Goal: Obtain resource: Download file/media

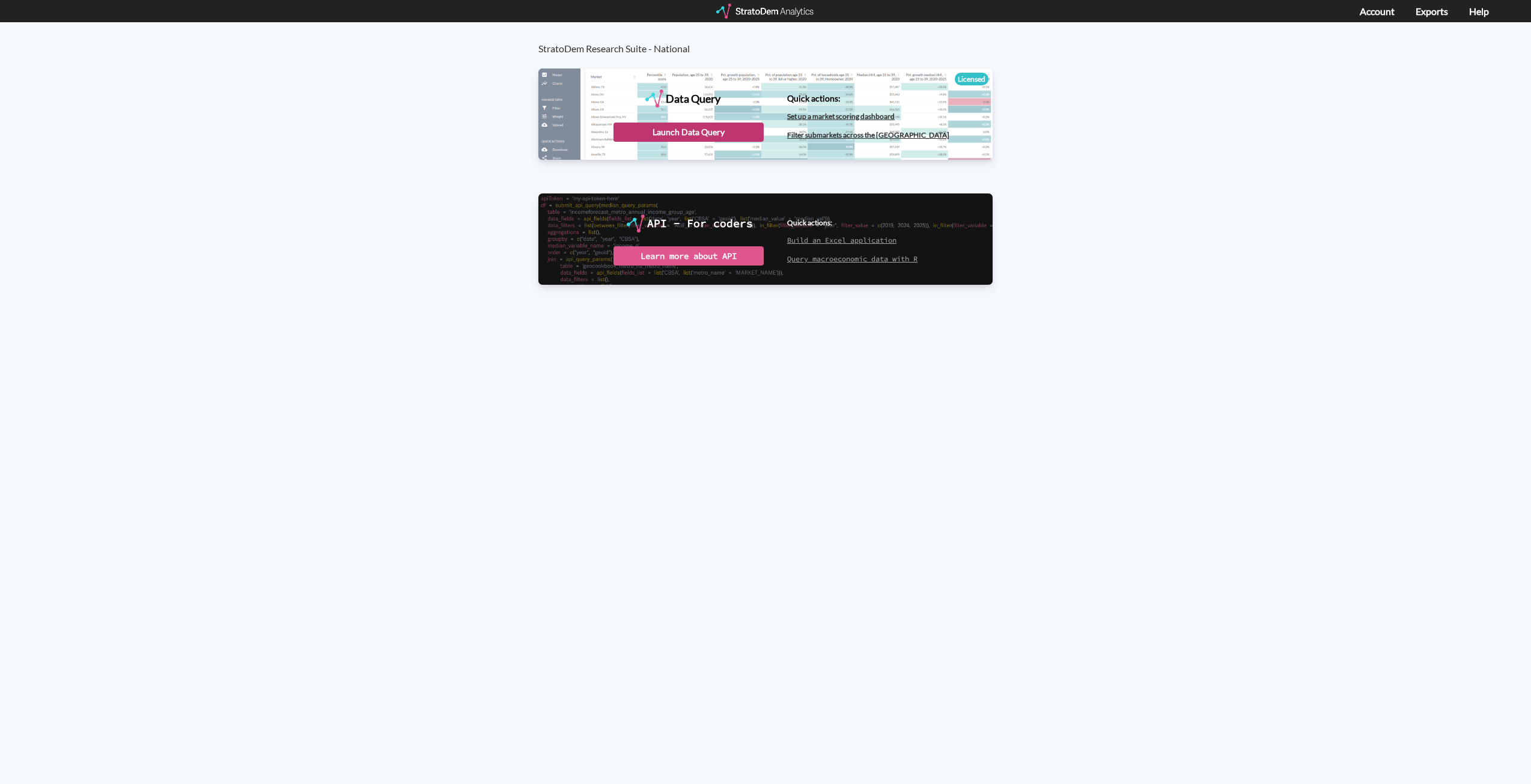
click at [679, 133] on div "Launch Data Query" at bounding box center [688, 132] width 150 height 19
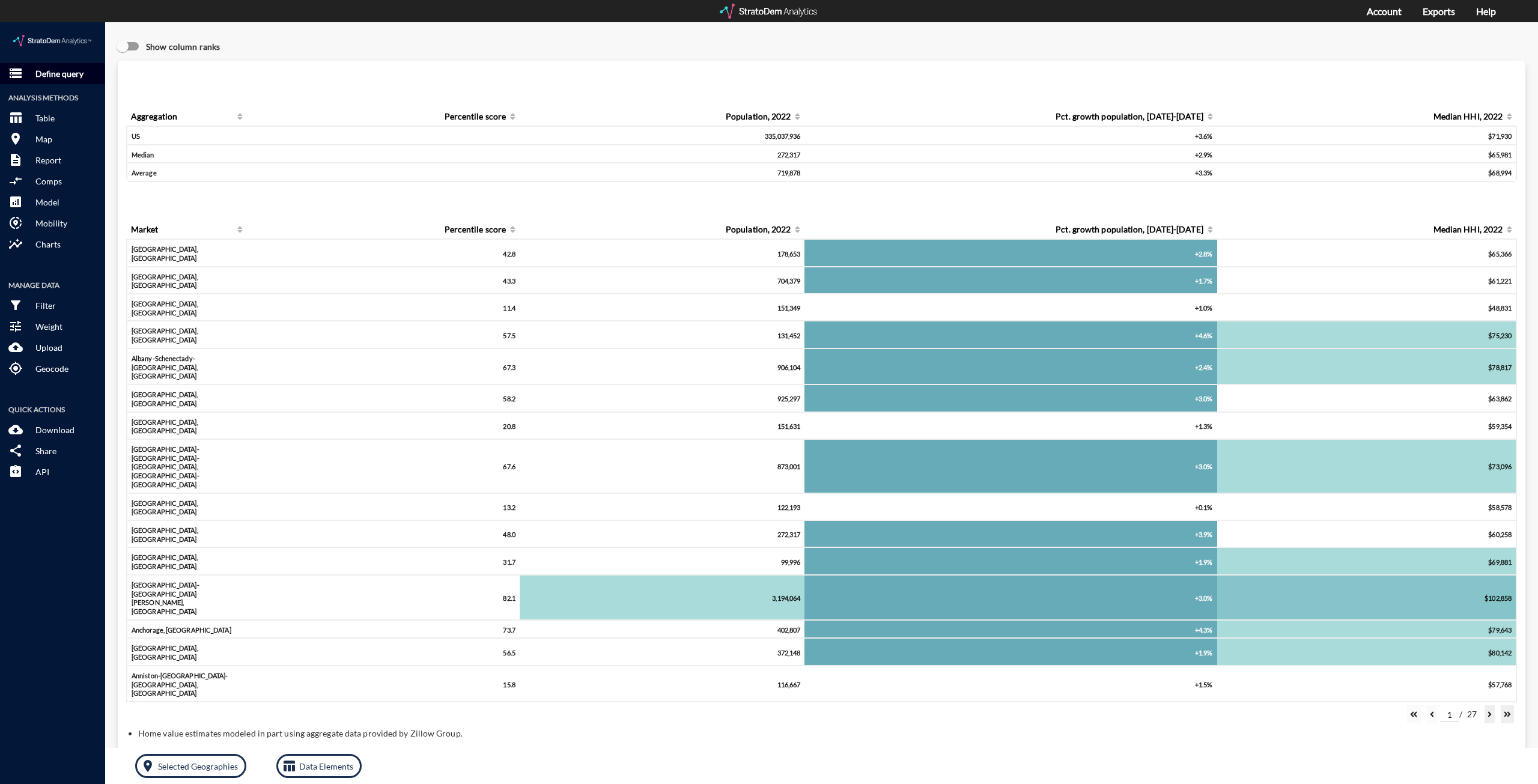
click p "Define query"
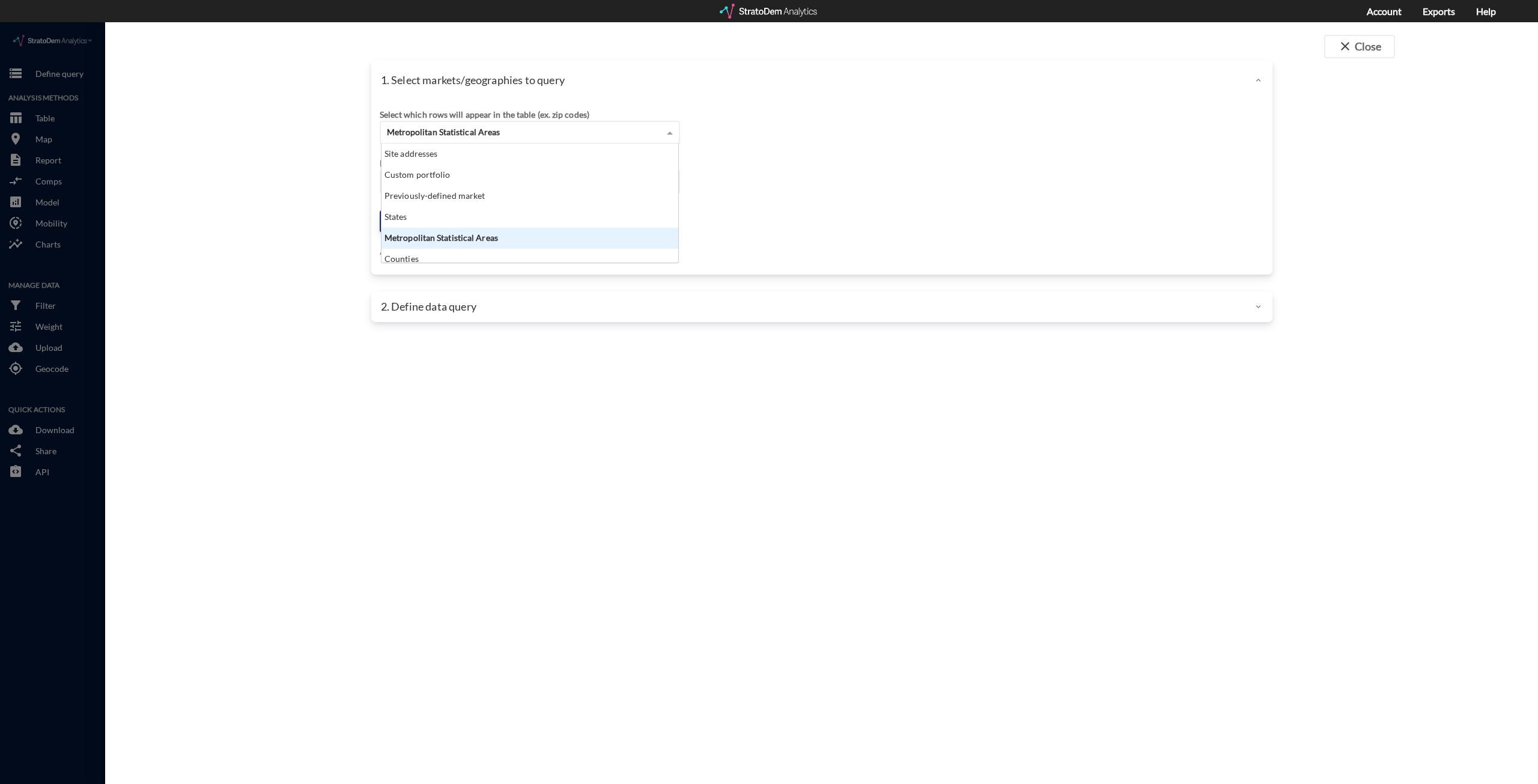
click div "Metropolitan Statistical Areas"
click div "Site addresses"
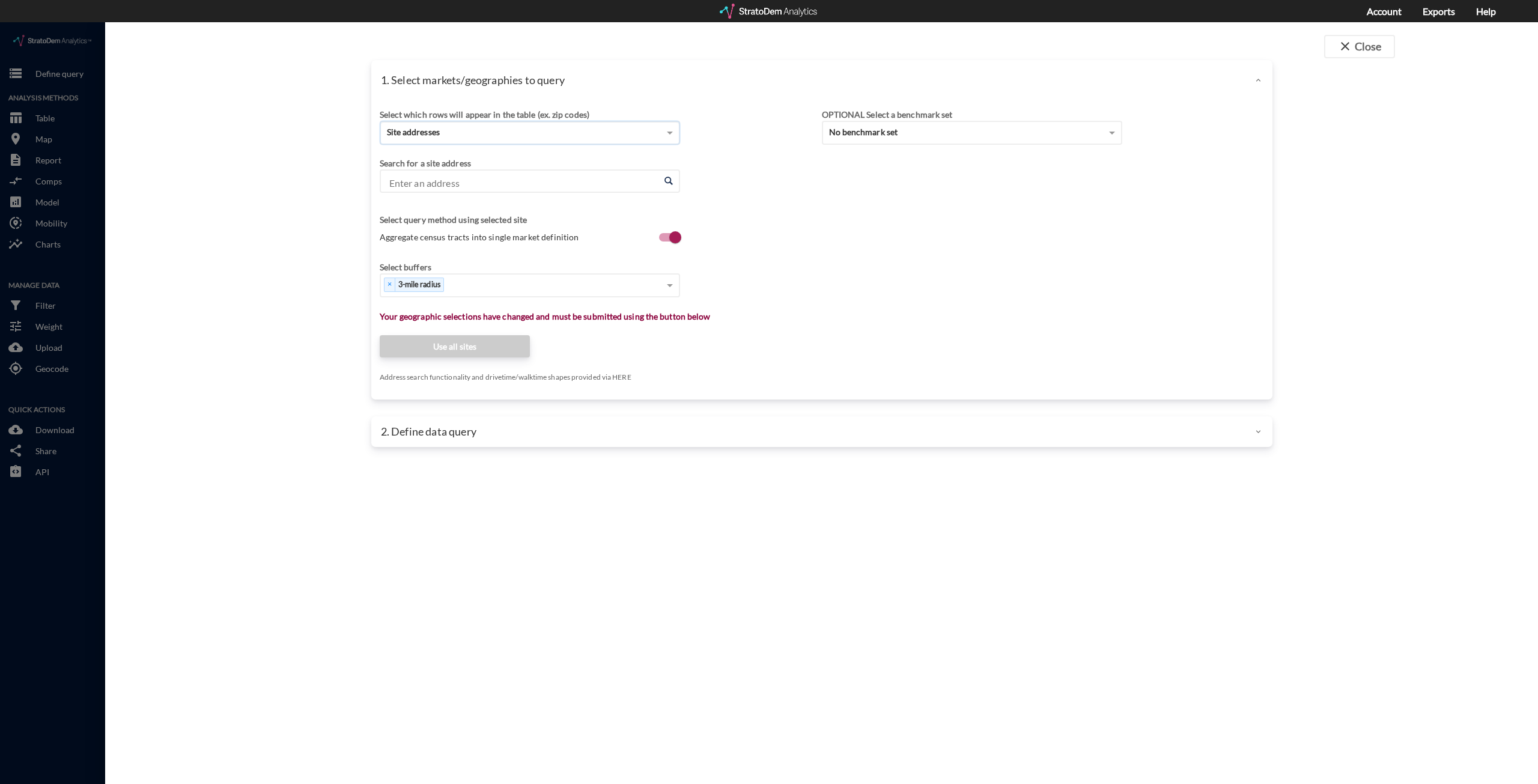
click input "Enter an address"
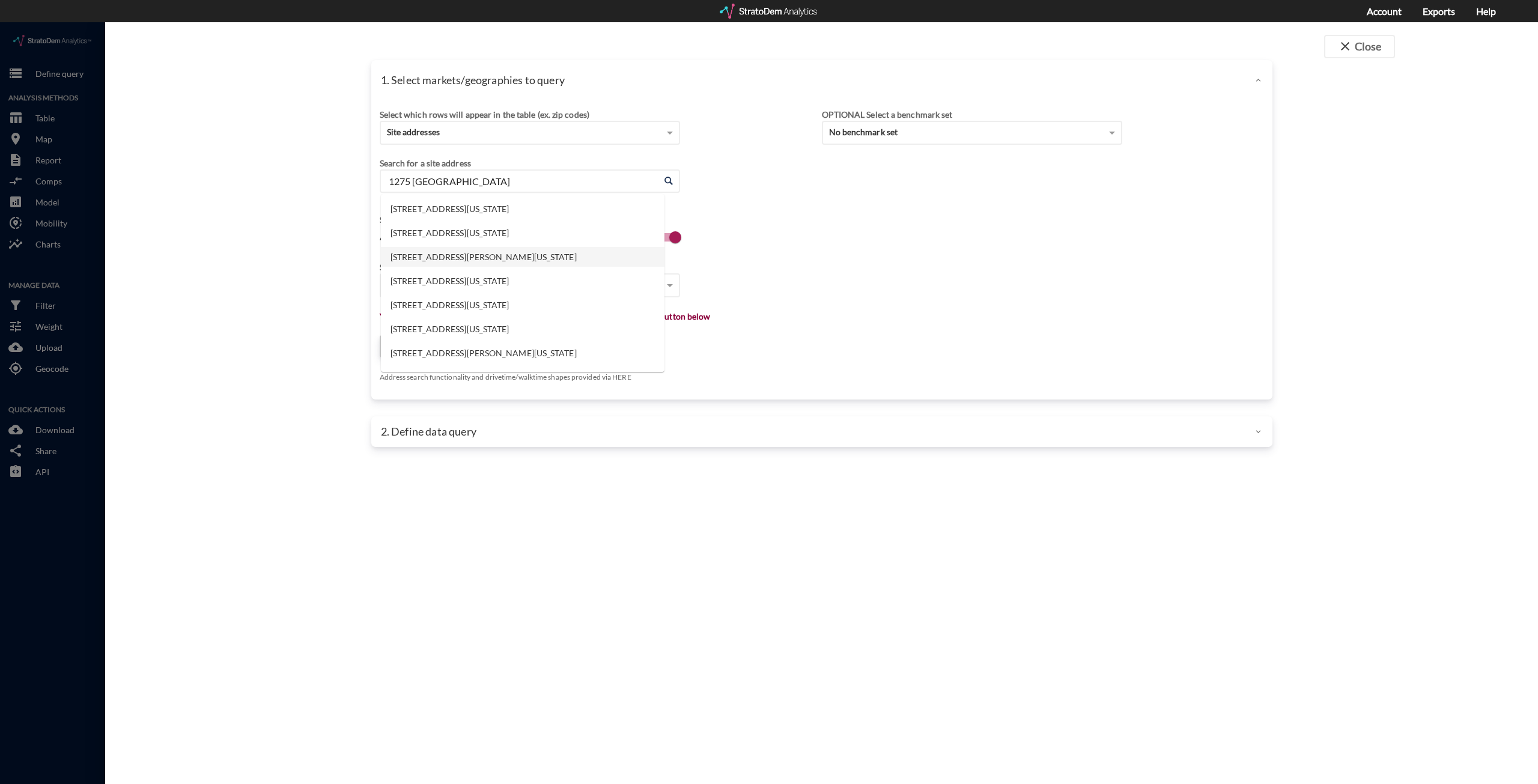
type input "1275 [GEOGRAPHIC_DATA]"
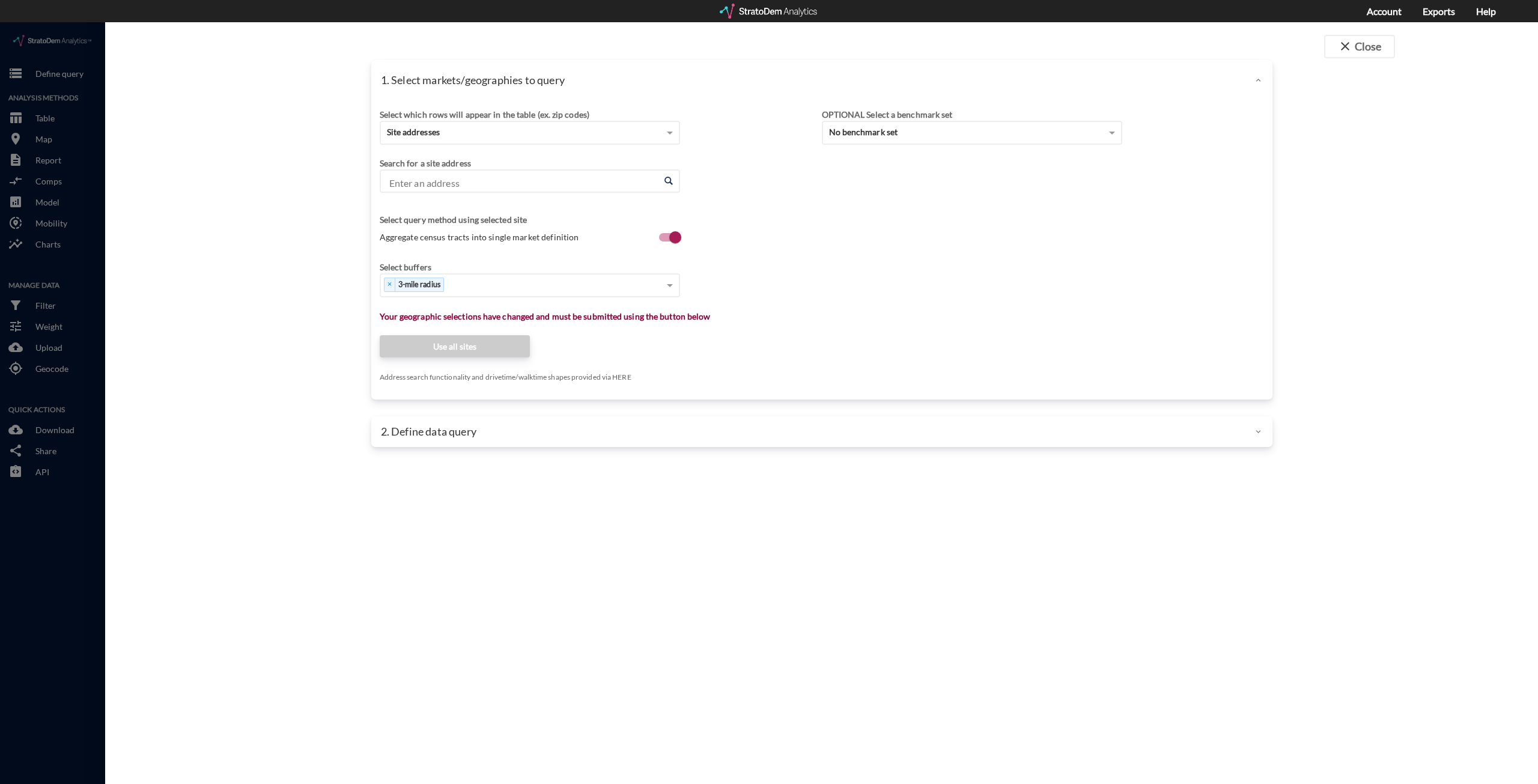
click input "Enter an address"
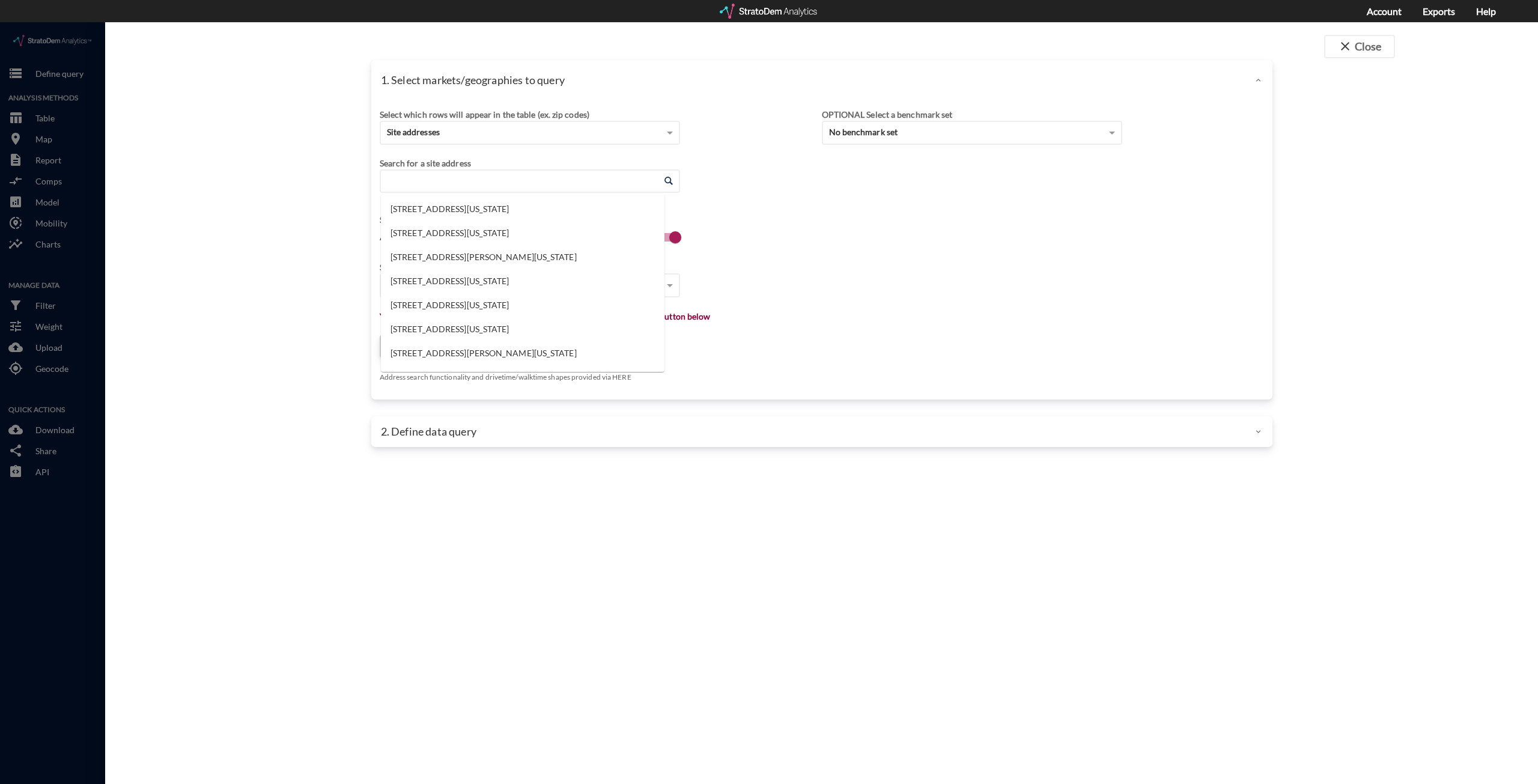
paste input "[STREET_ADDRESS]"
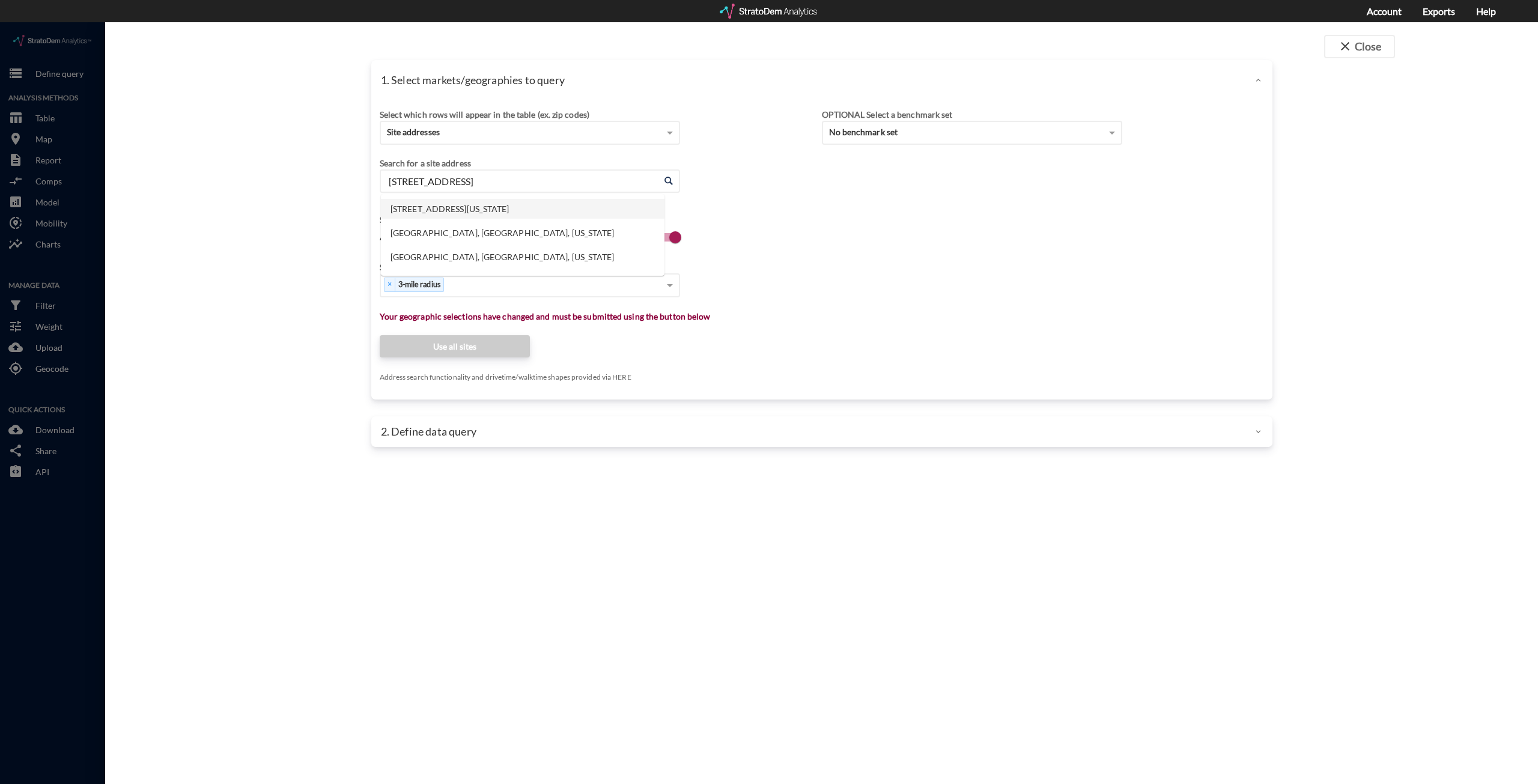
click li "[STREET_ADDRESS][US_STATE]"
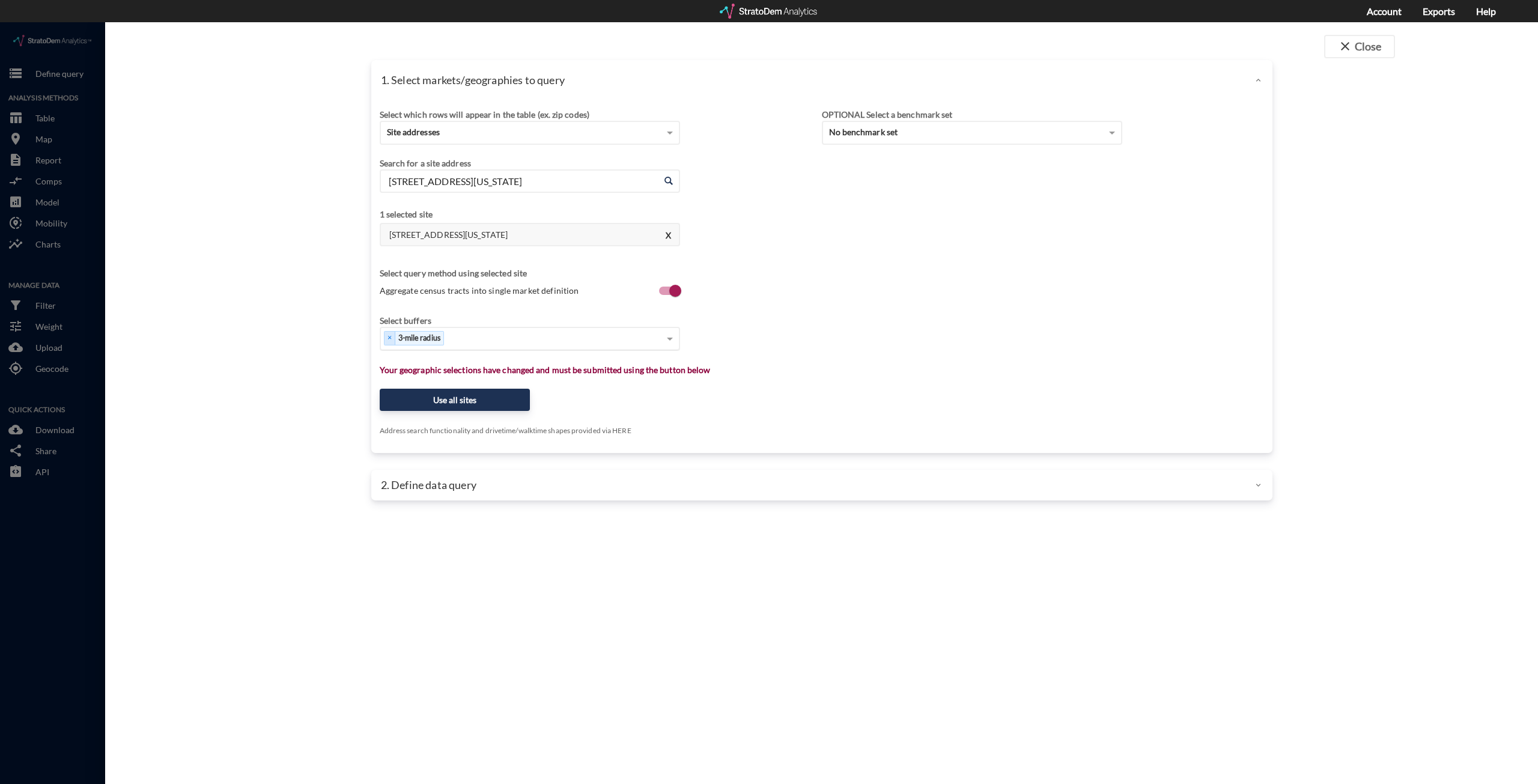
type input "[STREET_ADDRESS][US_STATE]"
click div "Select..."
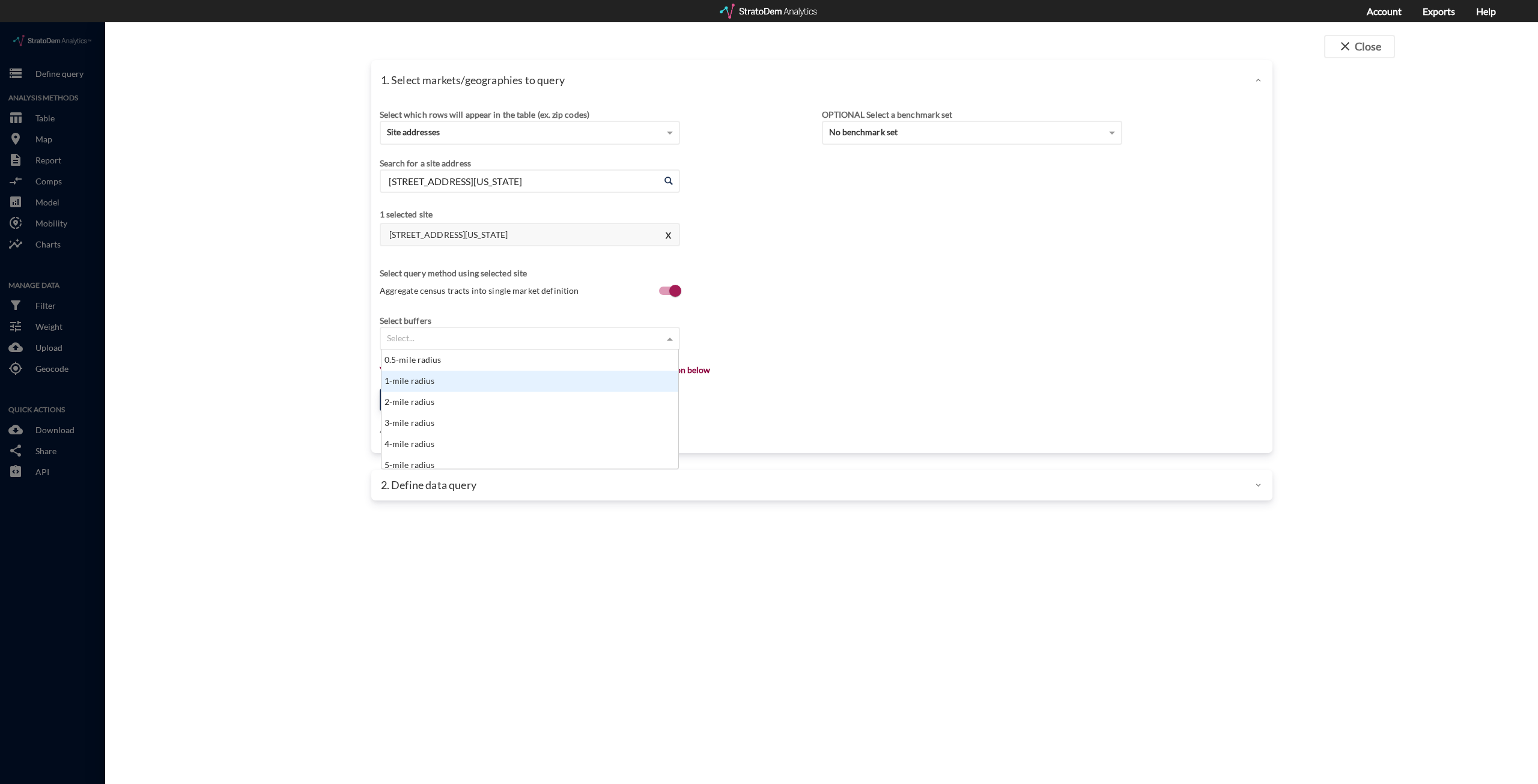
click div "1-mile radius"
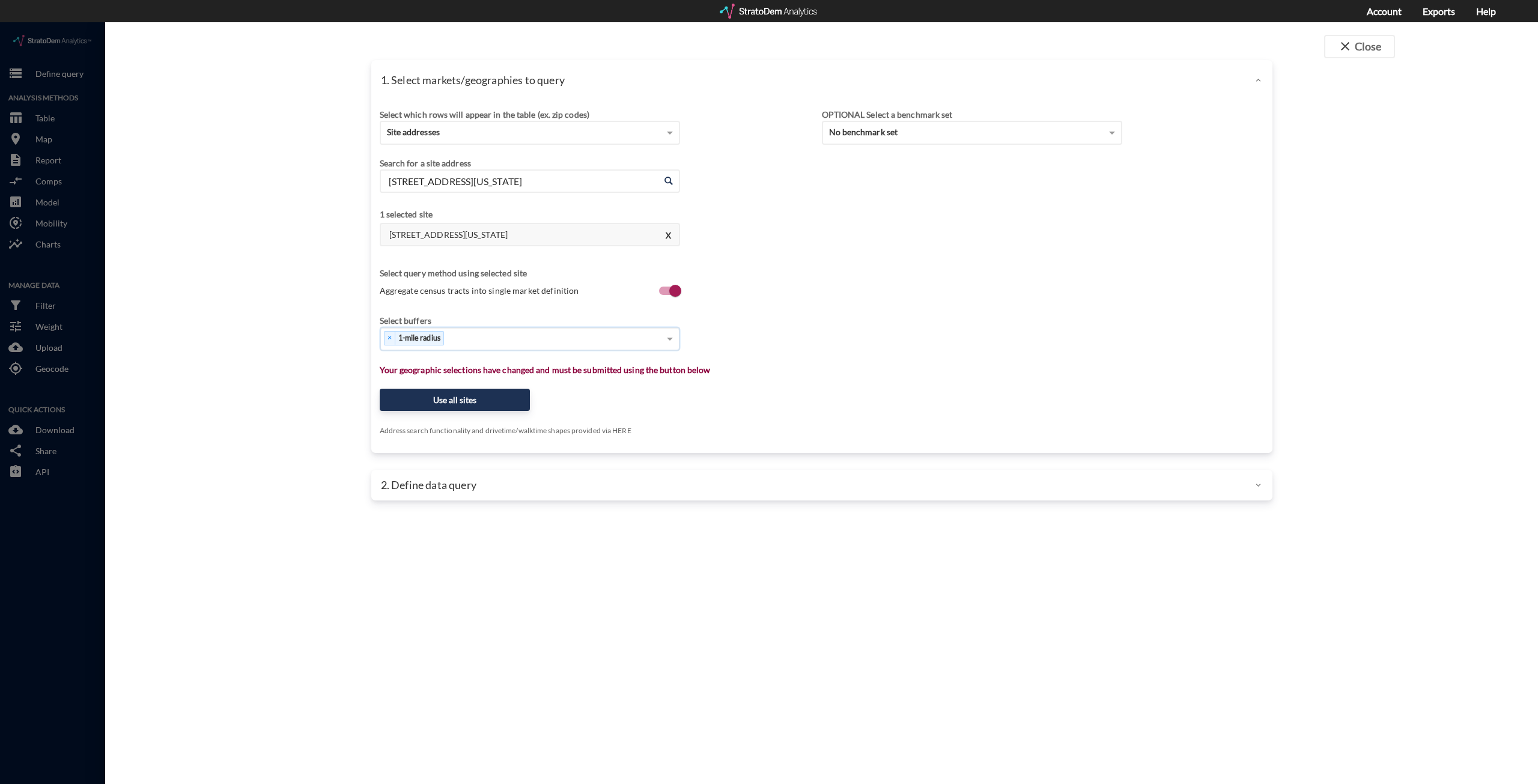
click div "× 1-mile radius"
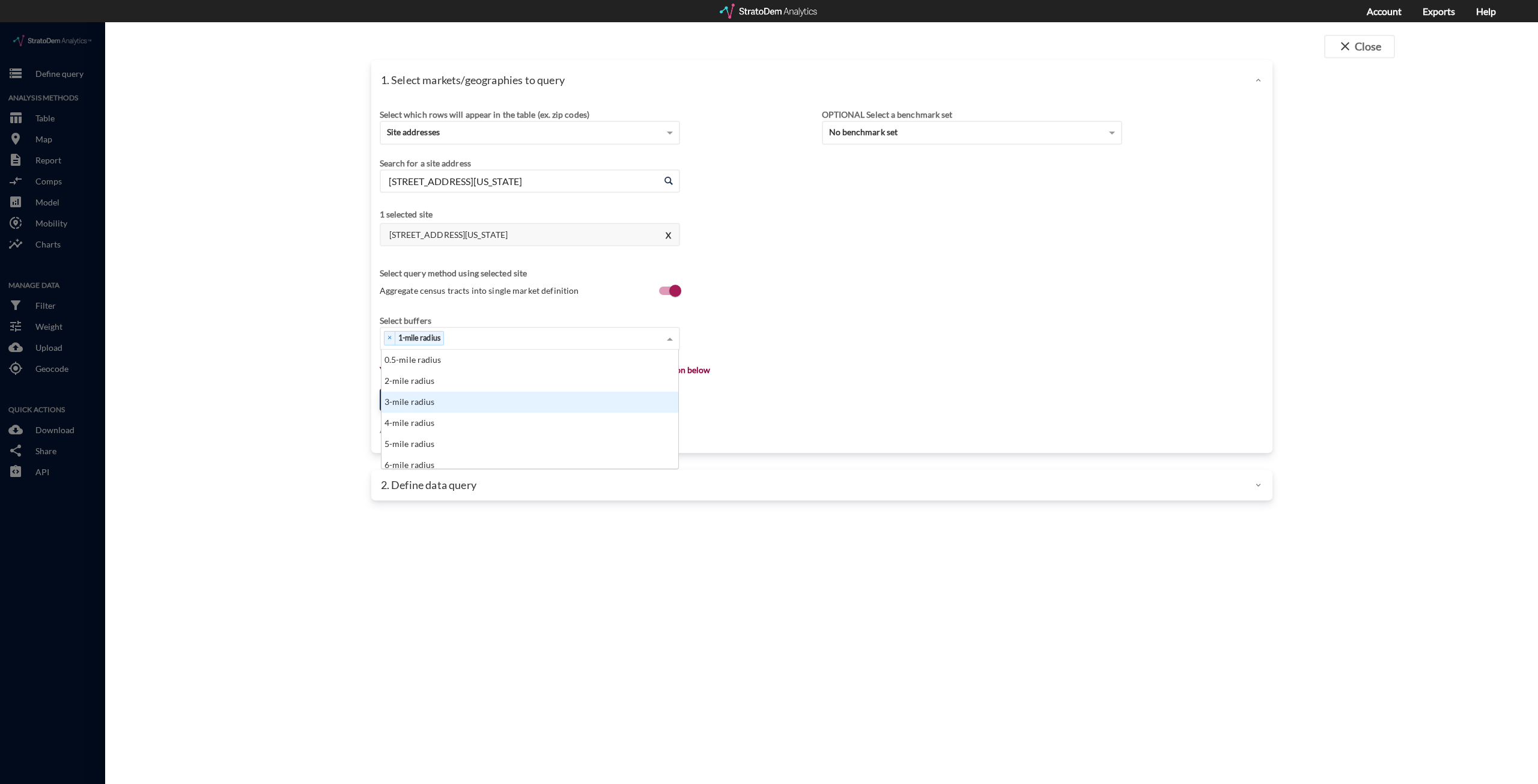
click div "3-mile radius"
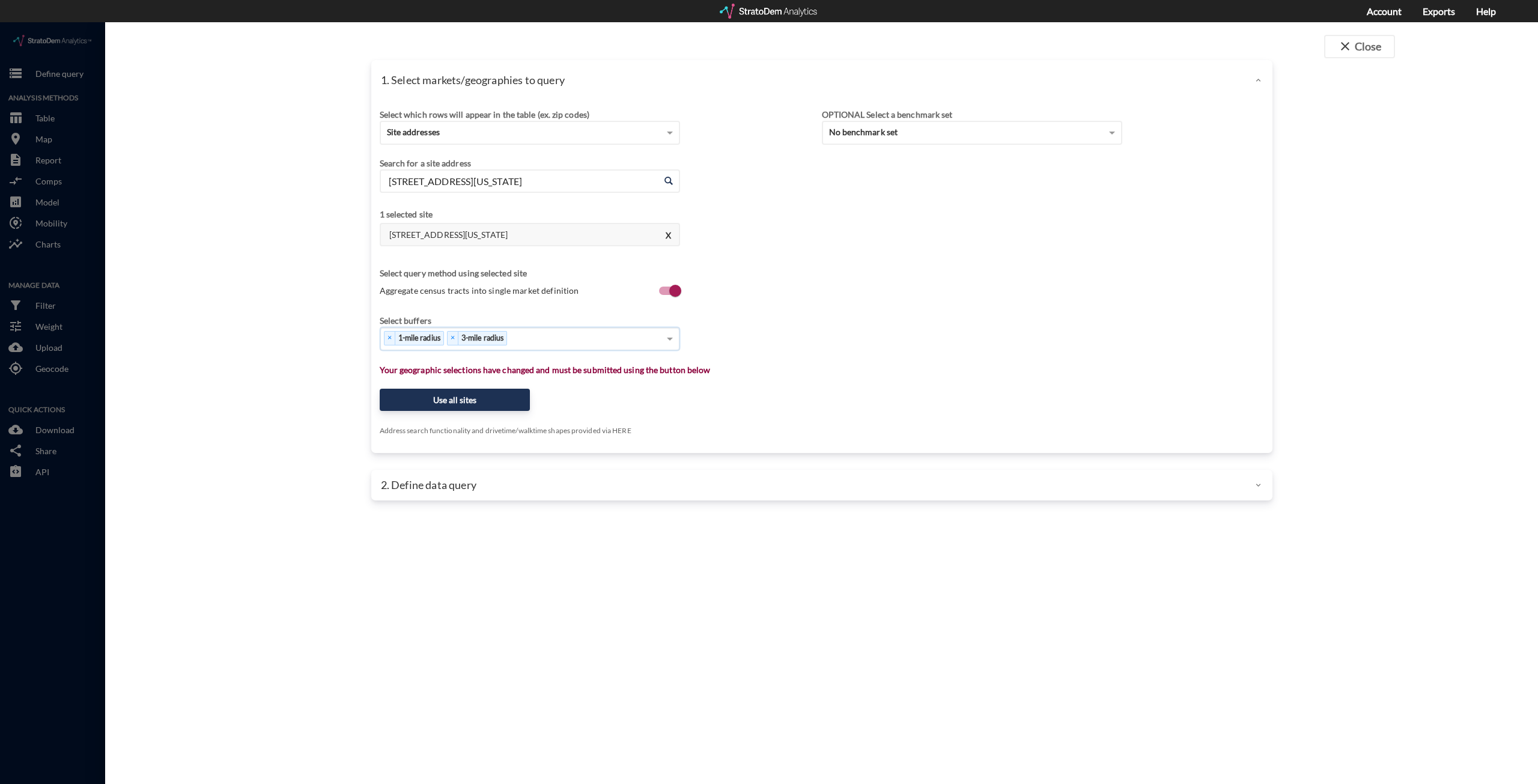
click div "× 1-mile radius × 3-mile radius"
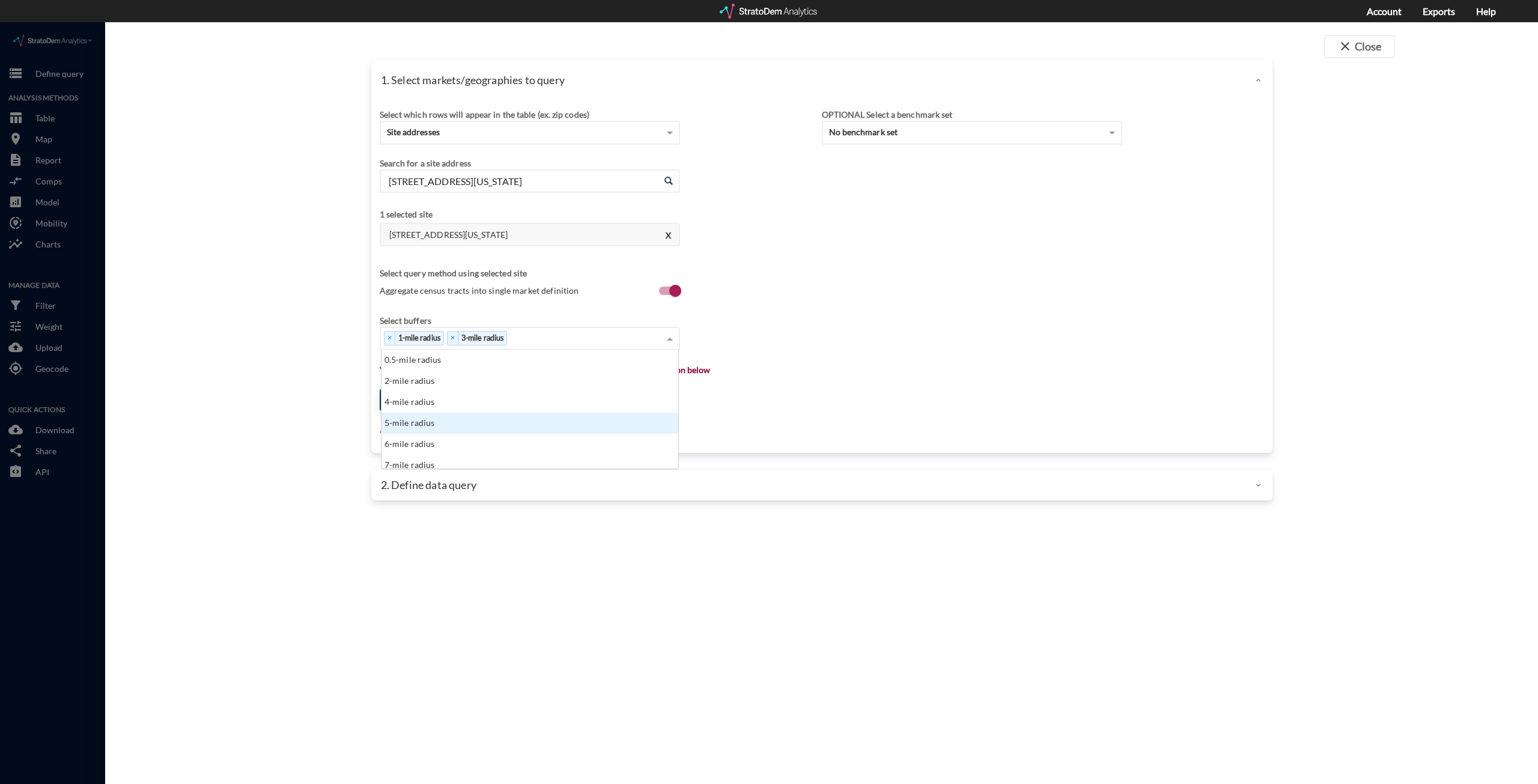
click div "5-mile radius"
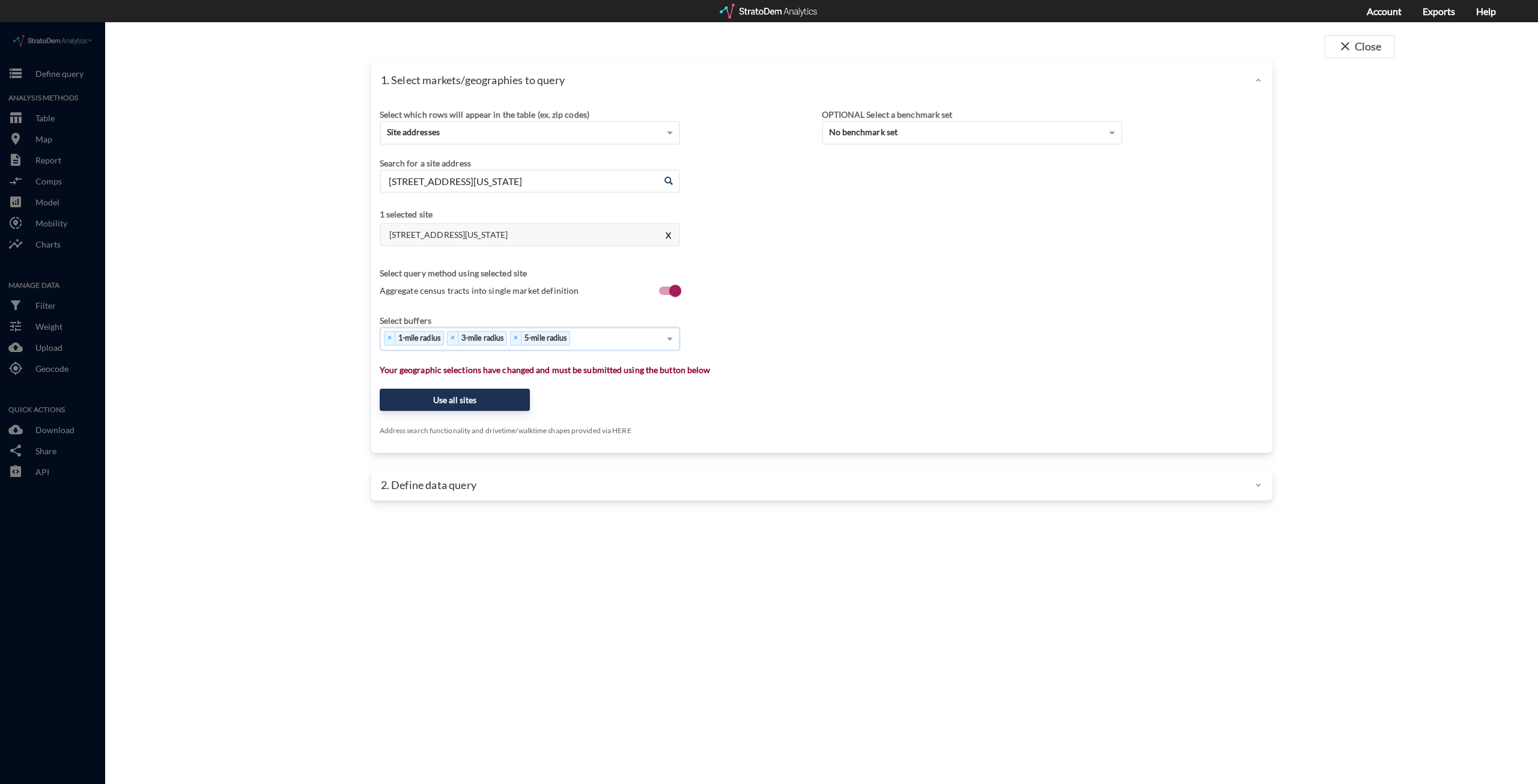
click div "× 1-mile radius × 3-mile radius × 5-mile radius"
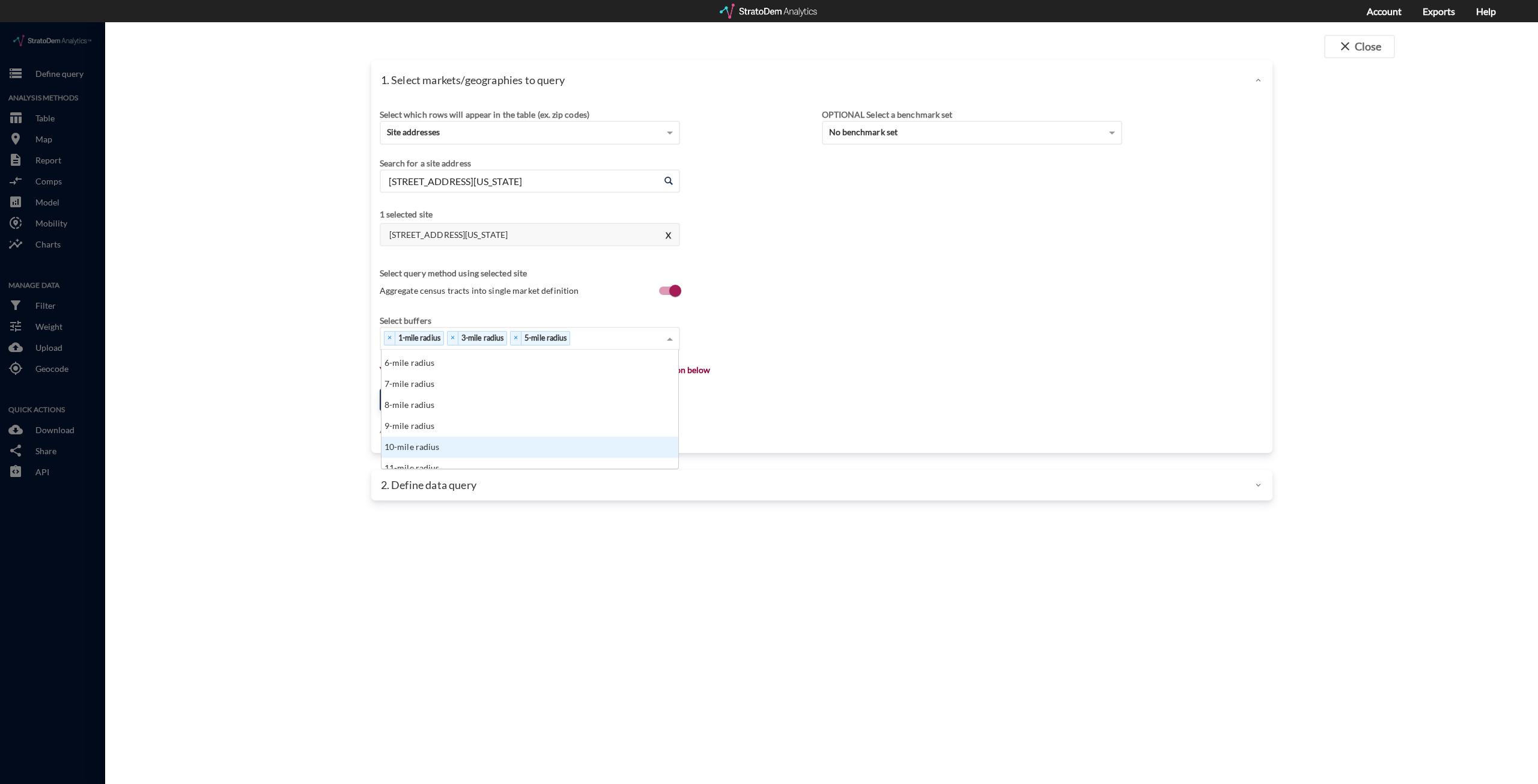
click div "10-mile radius"
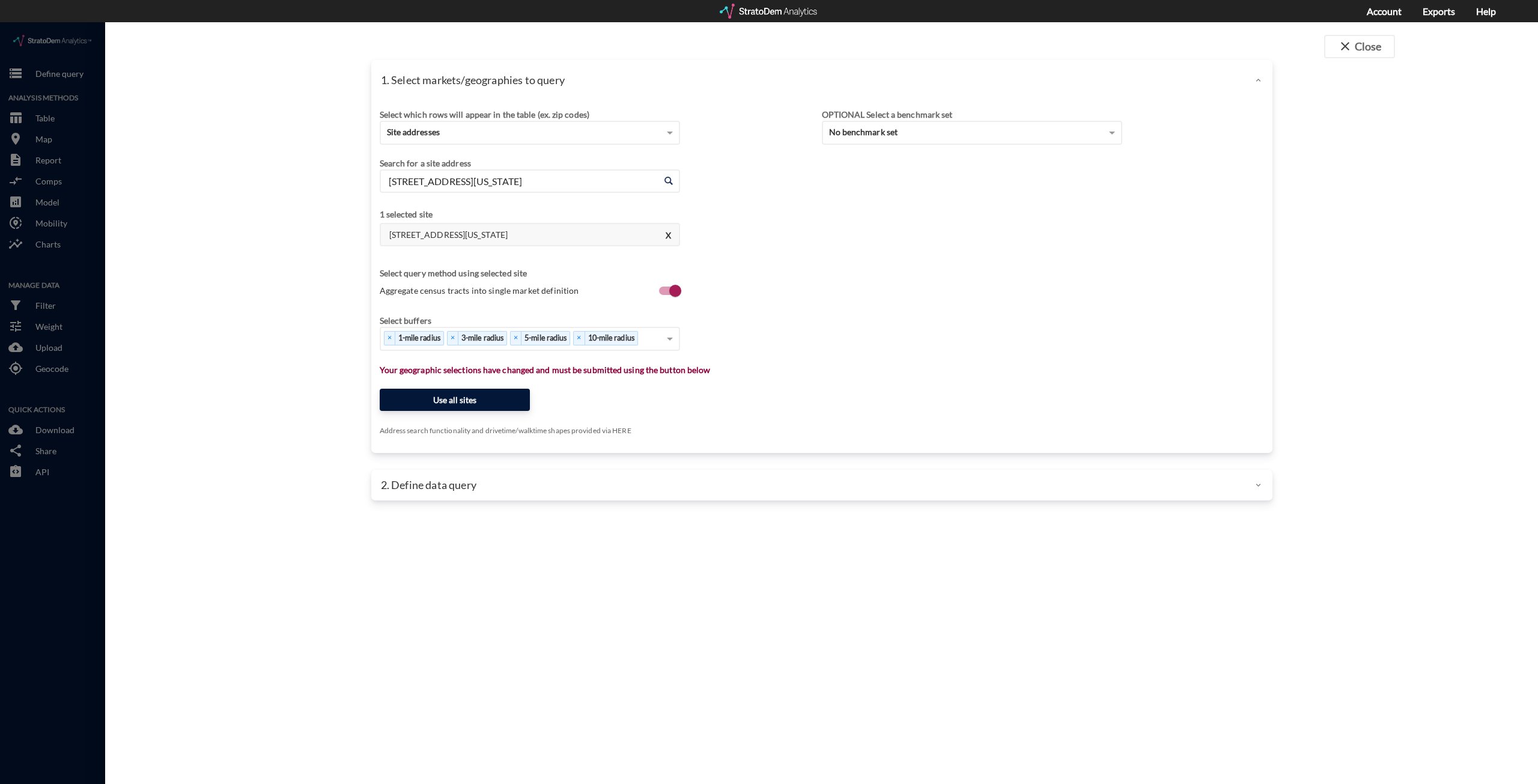
click button "Use all sites"
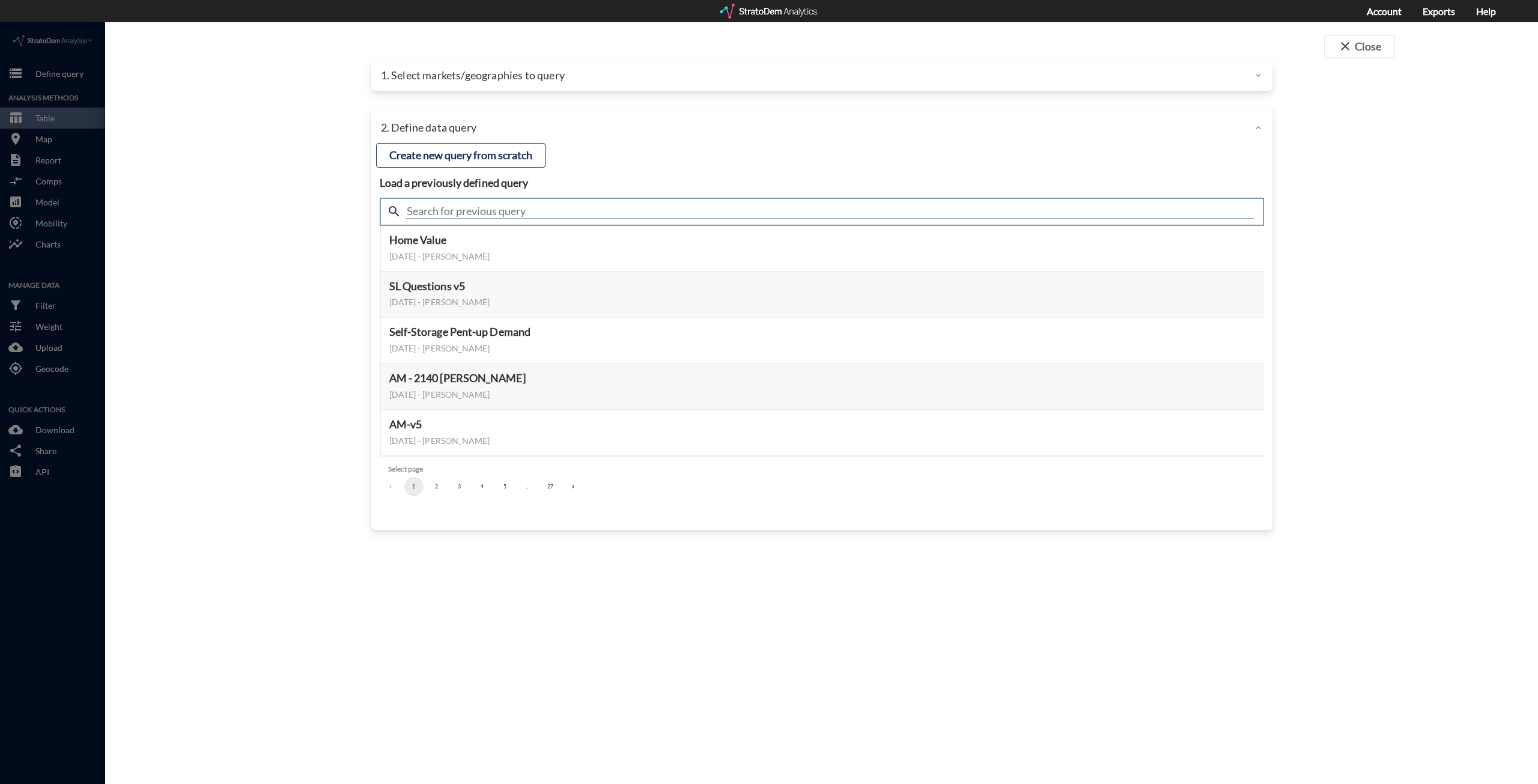
click input "text"
type input "housing demand & meta"
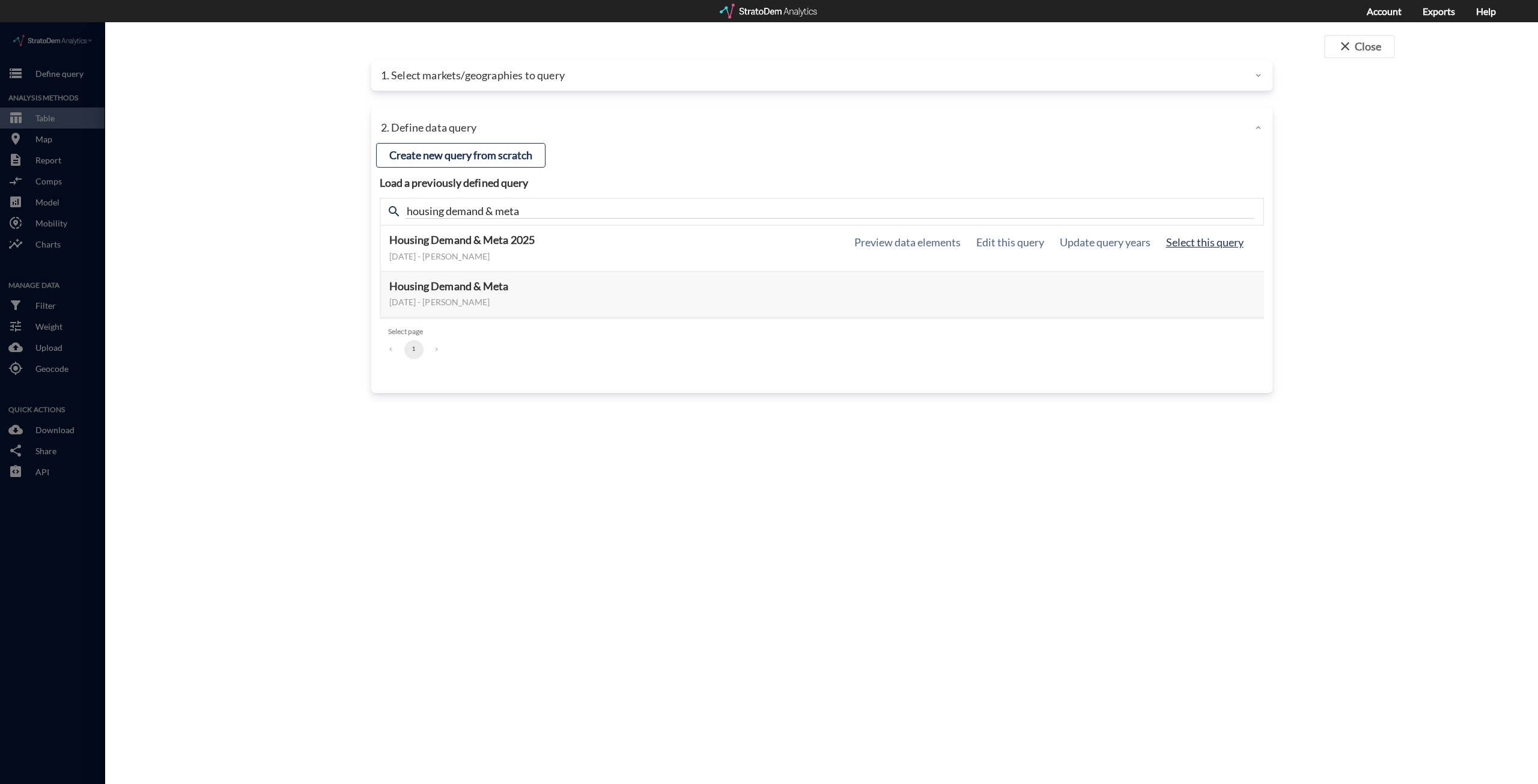
click button "Select this query"
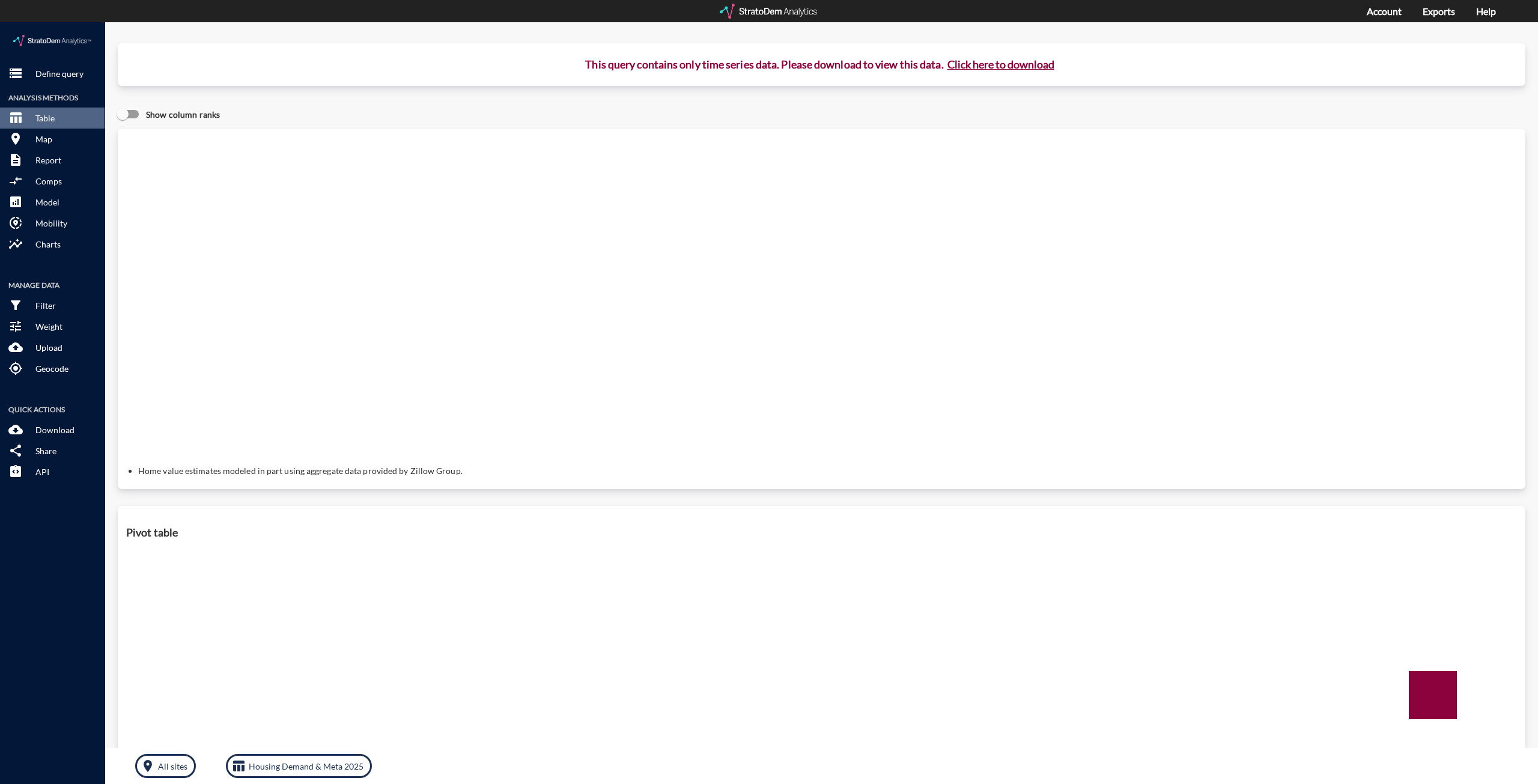
click button "Click here to download"
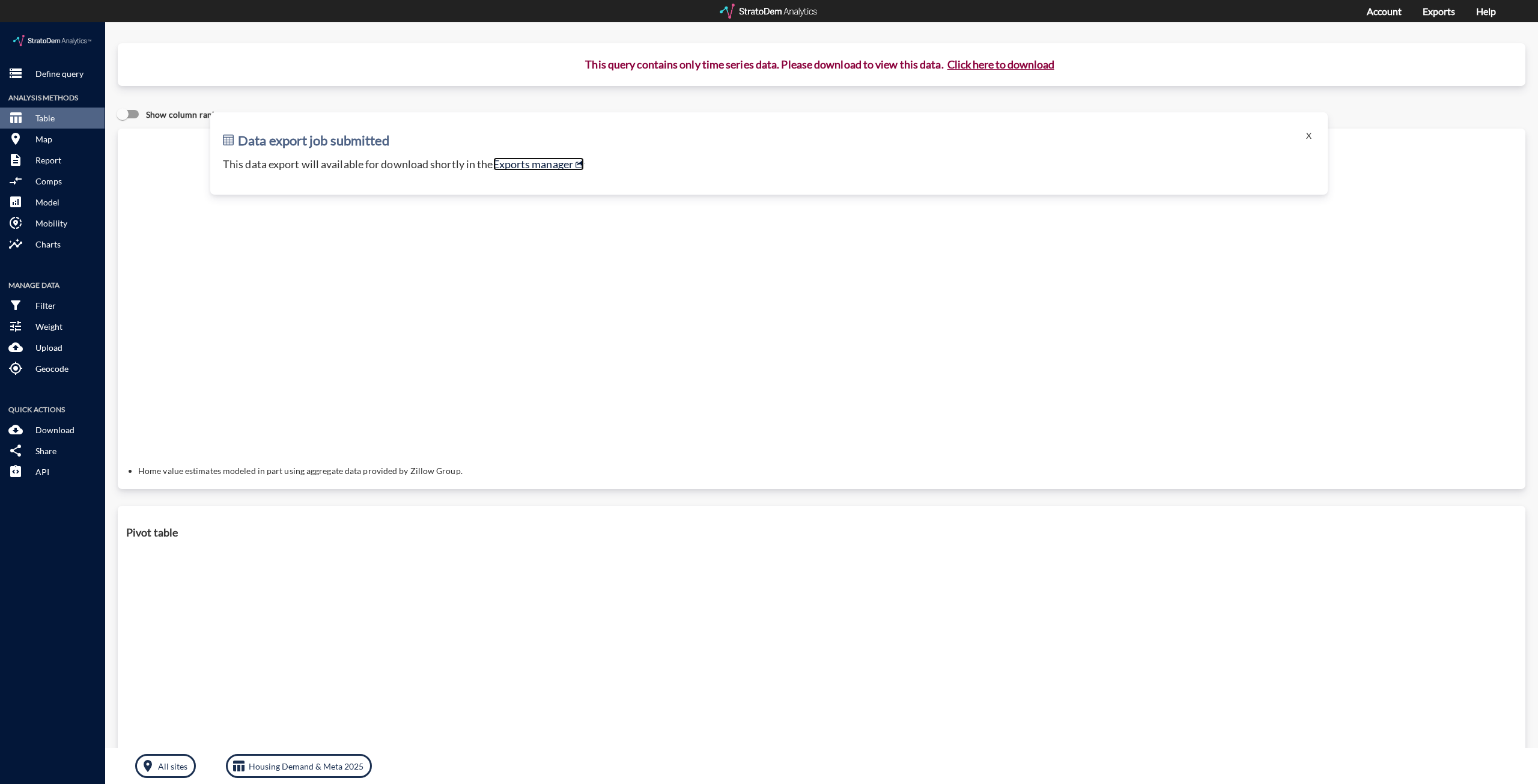
click link "Exports manager"
